Goal: Task Accomplishment & Management: Manage account settings

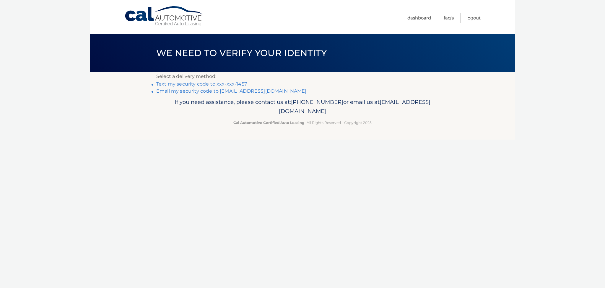
click at [185, 84] on link "Text my security code to xxx-xxx-1457" at bounding box center [201, 84] width 91 height 6
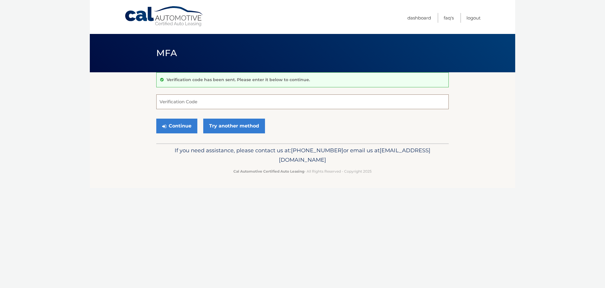
click at [167, 99] on input "Verification Code" at bounding box center [302, 101] width 292 height 15
type input "077789"
click at [181, 127] on button "Continue" at bounding box center [176, 126] width 41 height 15
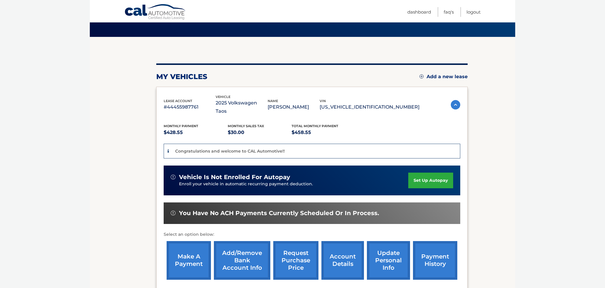
scroll to position [36, 0]
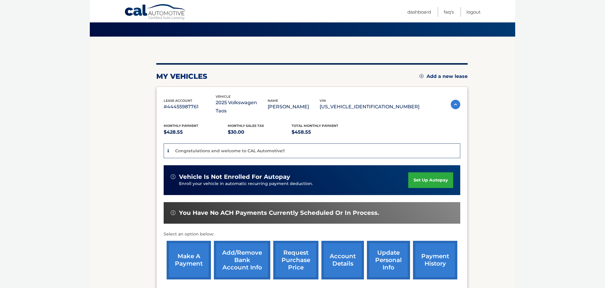
click at [451, 100] on img at bounding box center [455, 104] width 9 height 9
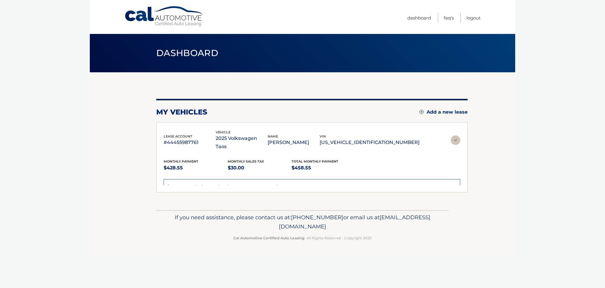
scroll to position [0, 0]
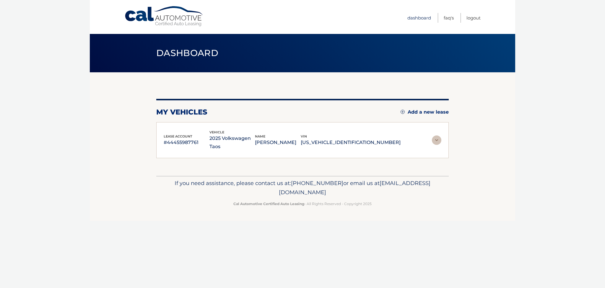
click at [418, 17] on link "Dashboard" at bounding box center [419, 18] width 24 height 10
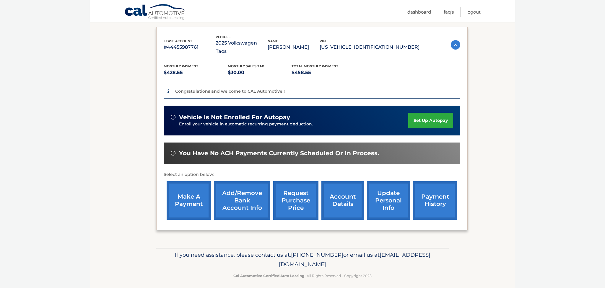
scroll to position [106, 0]
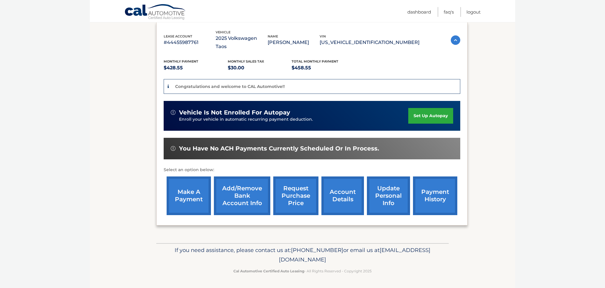
click at [193, 195] on link "make a payment" at bounding box center [189, 196] width 44 height 39
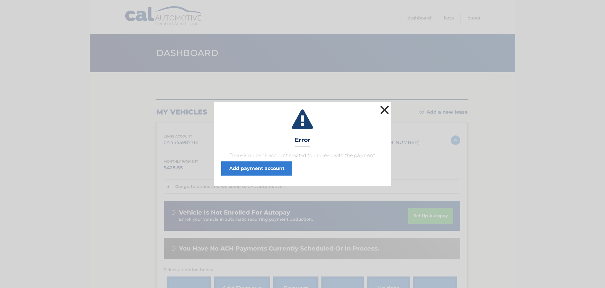
click at [383, 107] on button "×" at bounding box center [385, 110] width 12 height 12
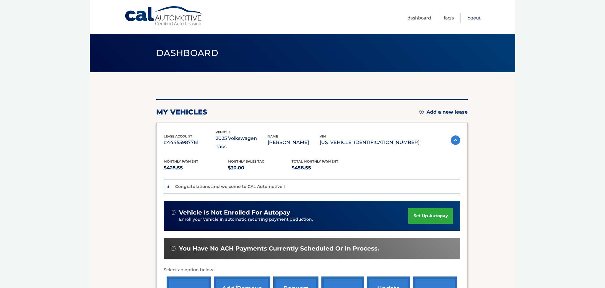
click at [471, 19] on link "Logout" at bounding box center [473, 18] width 14 height 10
